Goal: Task Accomplishment & Management: Manage account settings

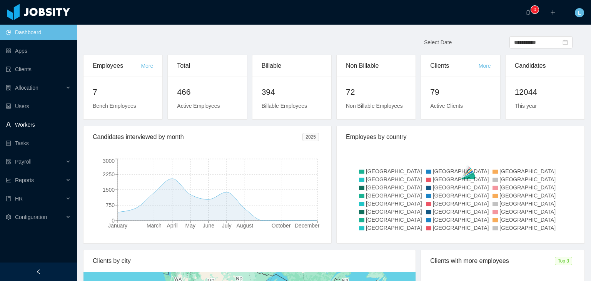
click at [30, 127] on link "Workers" at bounding box center [38, 124] width 65 height 15
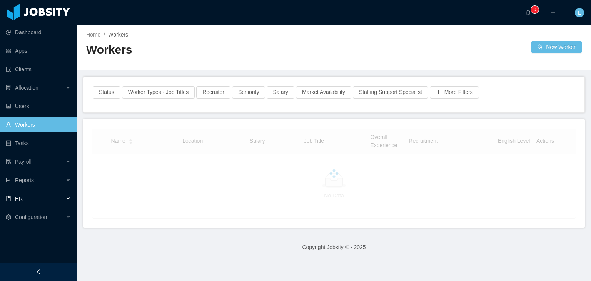
click at [29, 202] on div "HR" at bounding box center [38, 198] width 77 height 15
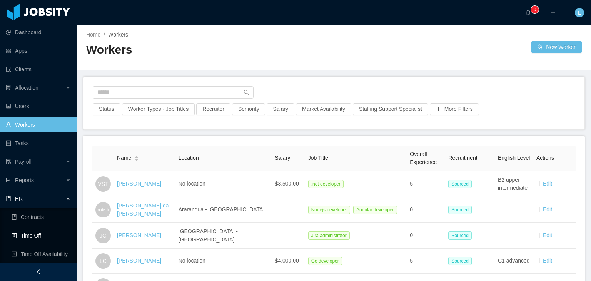
click at [35, 234] on link "Time Off" at bounding box center [41, 235] width 59 height 15
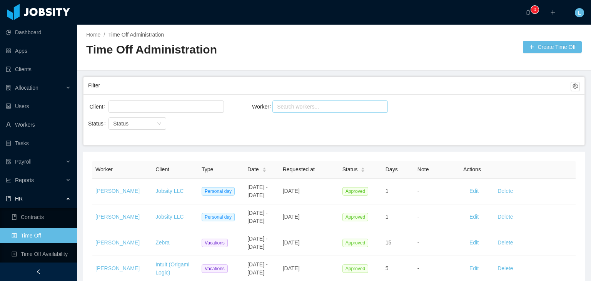
click at [302, 112] on div "Search workers..." at bounding box center [331, 106] width 116 height 12
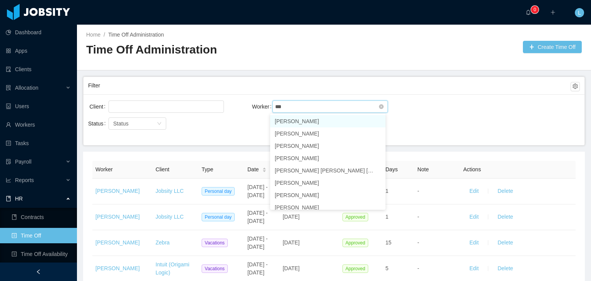
type input "****"
click at [299, 122] on li "[PERSON_NAME]" at bounding box center [328, 121] width 116 height 12
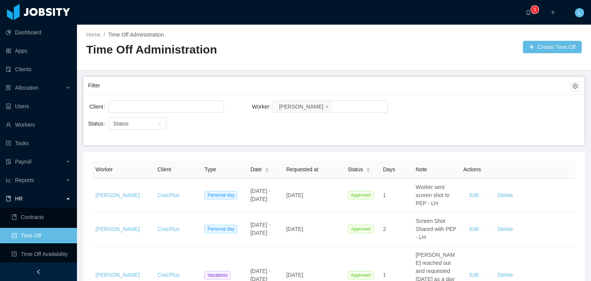
click at [466, 97] on div "Client Worker Search workers... [PERSON_NAME] Status Status" at bounding box center [334, 119] width 501 height 51
click at [34, 126] on link "Workers" at bounding box center [38, 124] width 65 height 15
